Goal: Navigation & Orientation: Find specific page/section

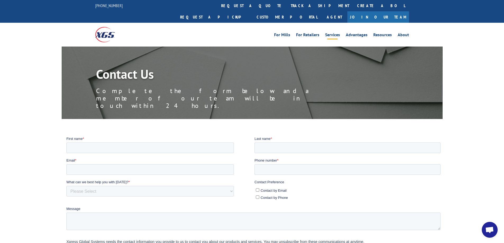
click at [331, 33] on link "Services" at bounding box center [332, 36] width 15 height 6
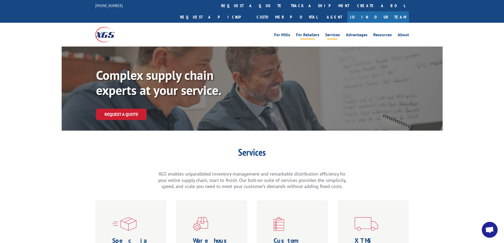
click at [312, 33] on link "For Retailers" at bounding box center [307, 36] width 23 height 6
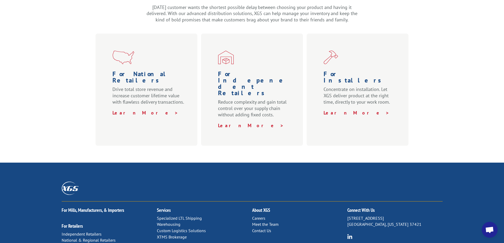
scroll to position [238, 0]
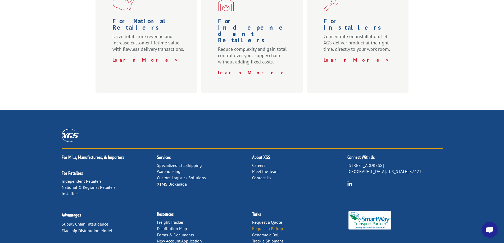
click at [272, 226] on link "Request a Pickup" at bounding box center [267, 228] width 31 height 5
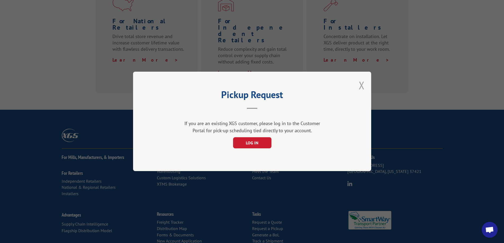
click at [361, 84] on button "Close modal" at bounding box center [362, 85] width 6 height 14
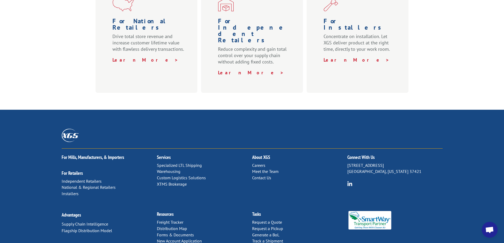
click at [270, 243] on link "Transit Time Calculator" at bounding box center [273, 247] width 42 height 5
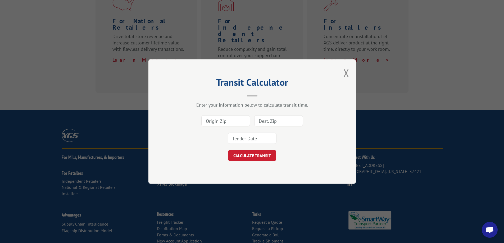
click at [205, 121] on input at bounding box center [225, 120] width 49 height 11
click at [345, 71] on button "Close modal" at bounding box center [346, 73] width 6 height 14
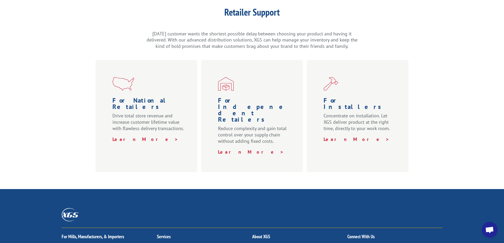
scroll to position [106, 0]
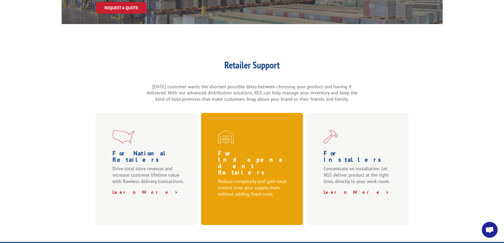
click at [234, 202] on link "Learn More >" at bounding box center [251, 205] width 66 height 6
